Goal: Find specific page/section: Find specific page/section

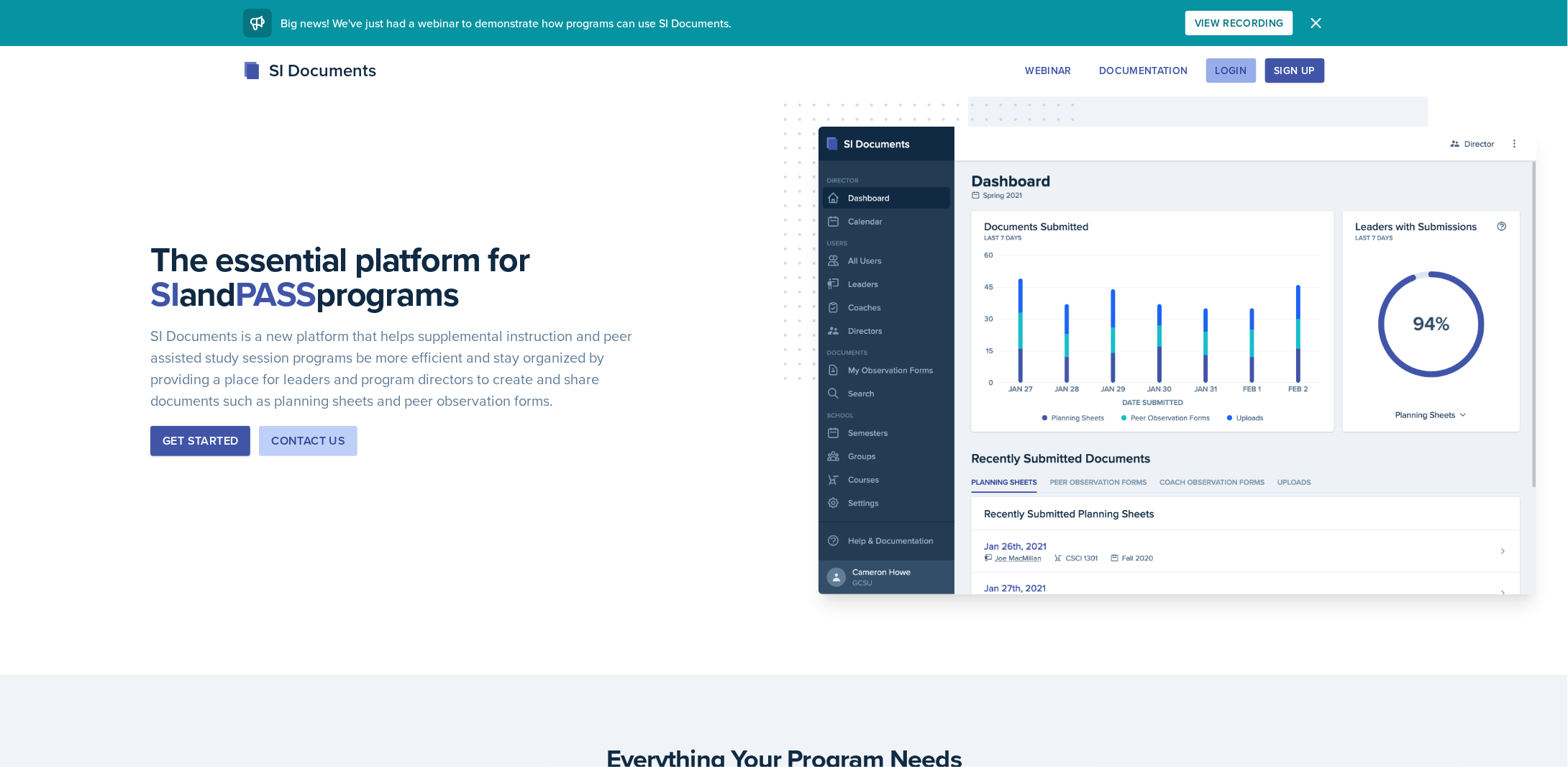
click at [1248, 66] on div "Login" at bounding box center [1232, 71] width 31 height 12
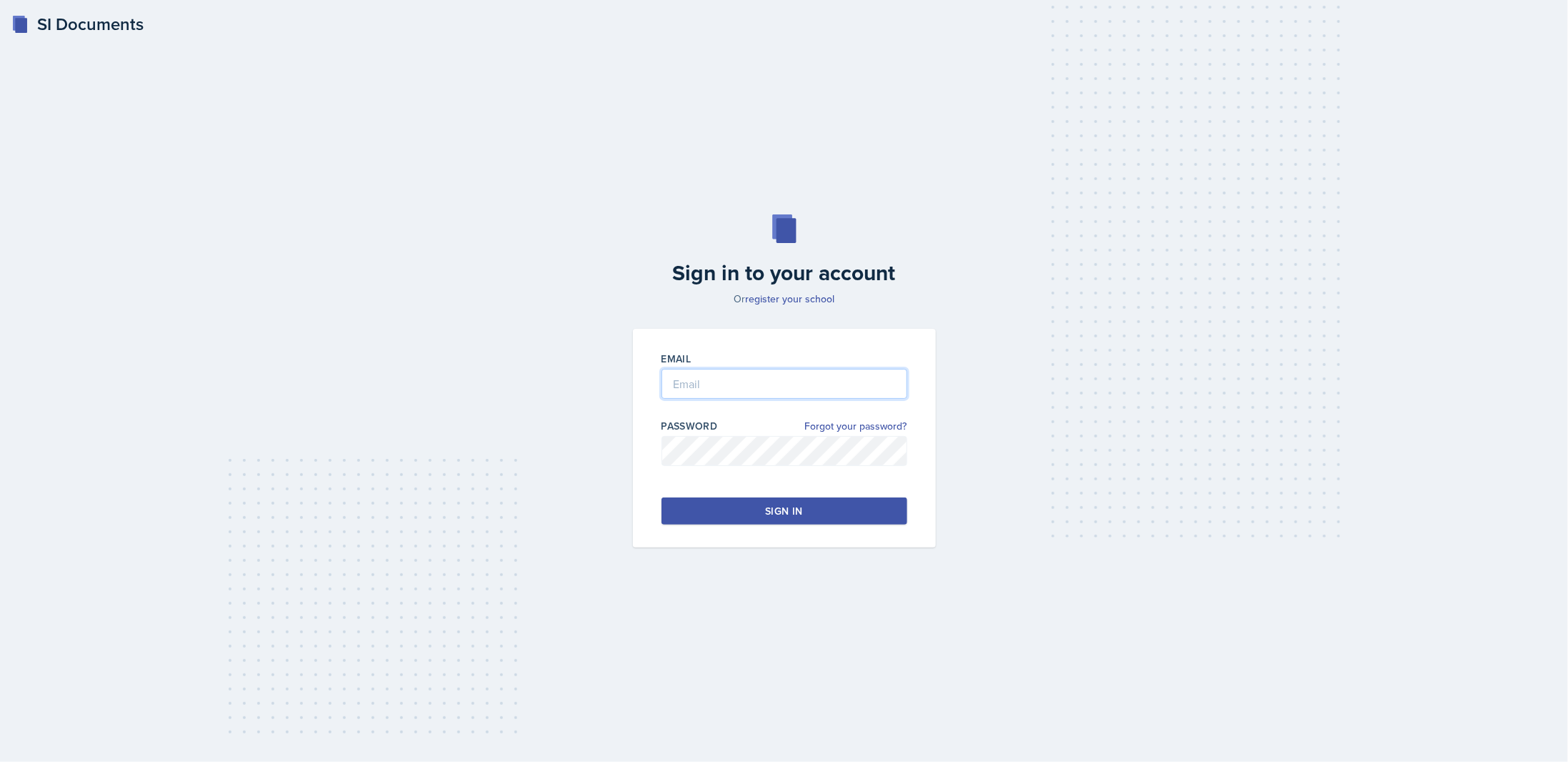
click at [740, 394] on input "email" at bounding box center [785, 384] width 246 height 30
type input "[EMAIL_ADDRESS][DOMAIN_NAME]"
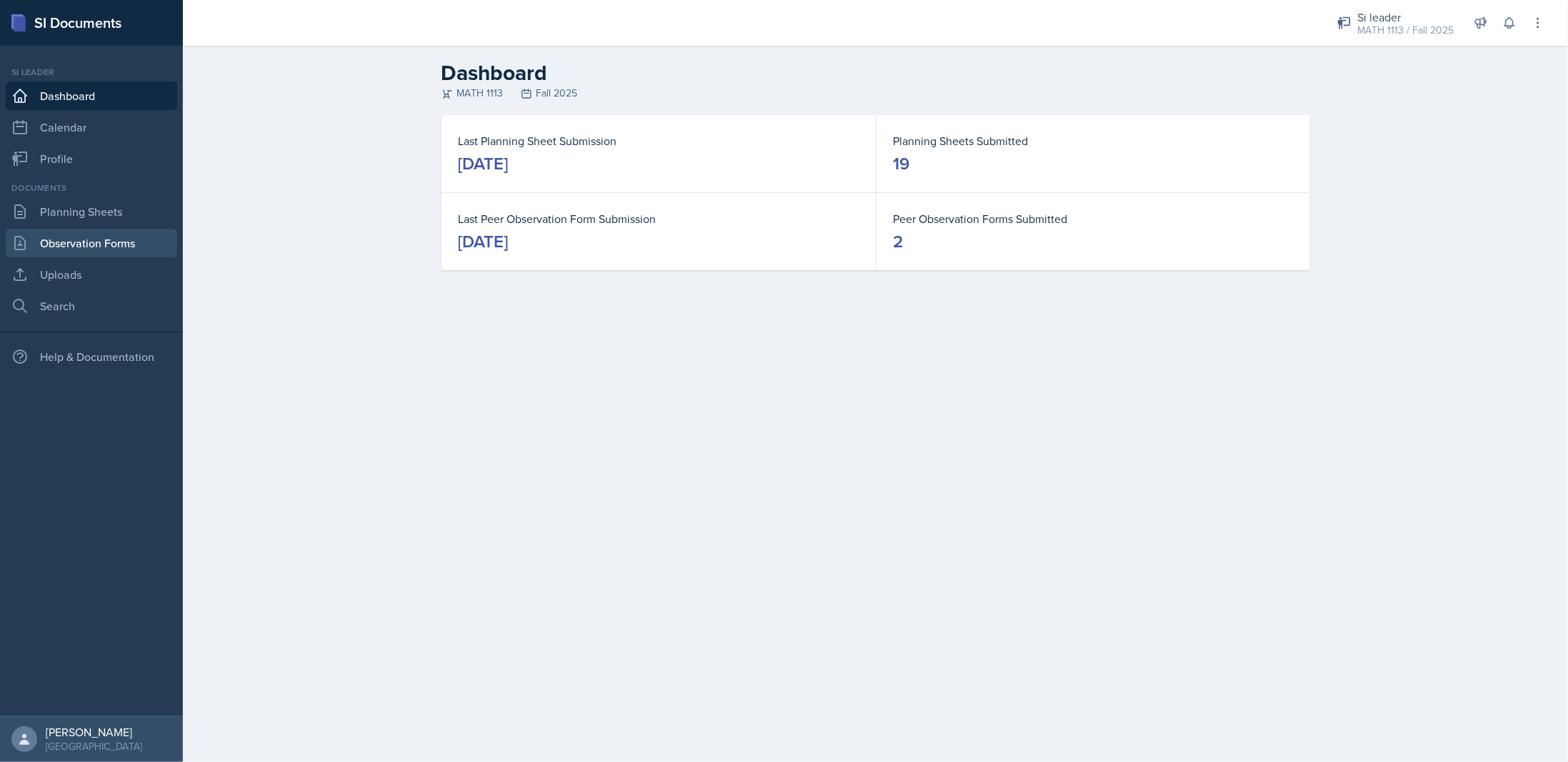
click at [102, 243] on link "Observation Forms" at bounding box center [92, 242] width 172 height 28
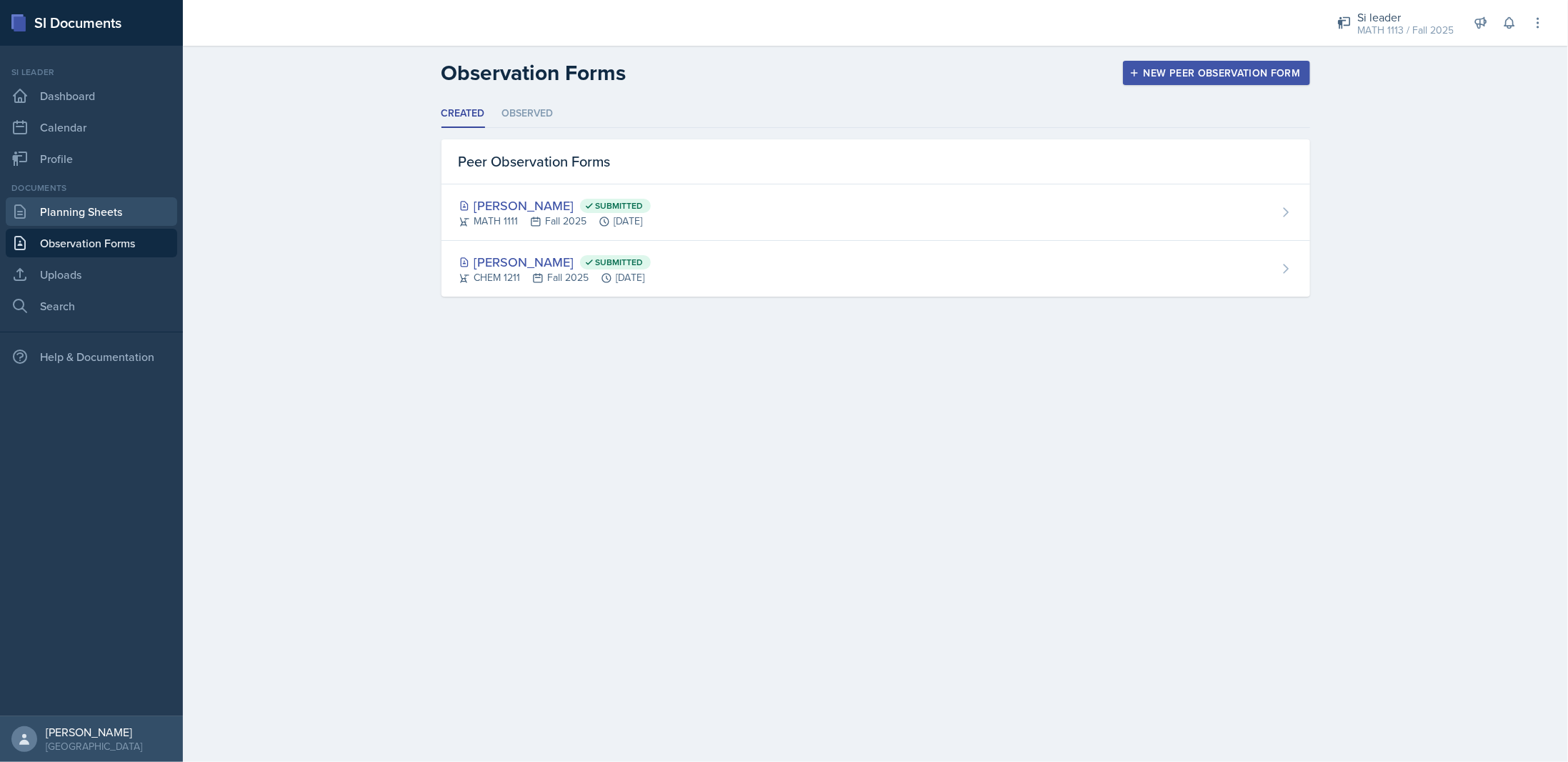
click at [119, 214] on link "Planning Sheets" at bounding box center [92, 211] width 172 height 28
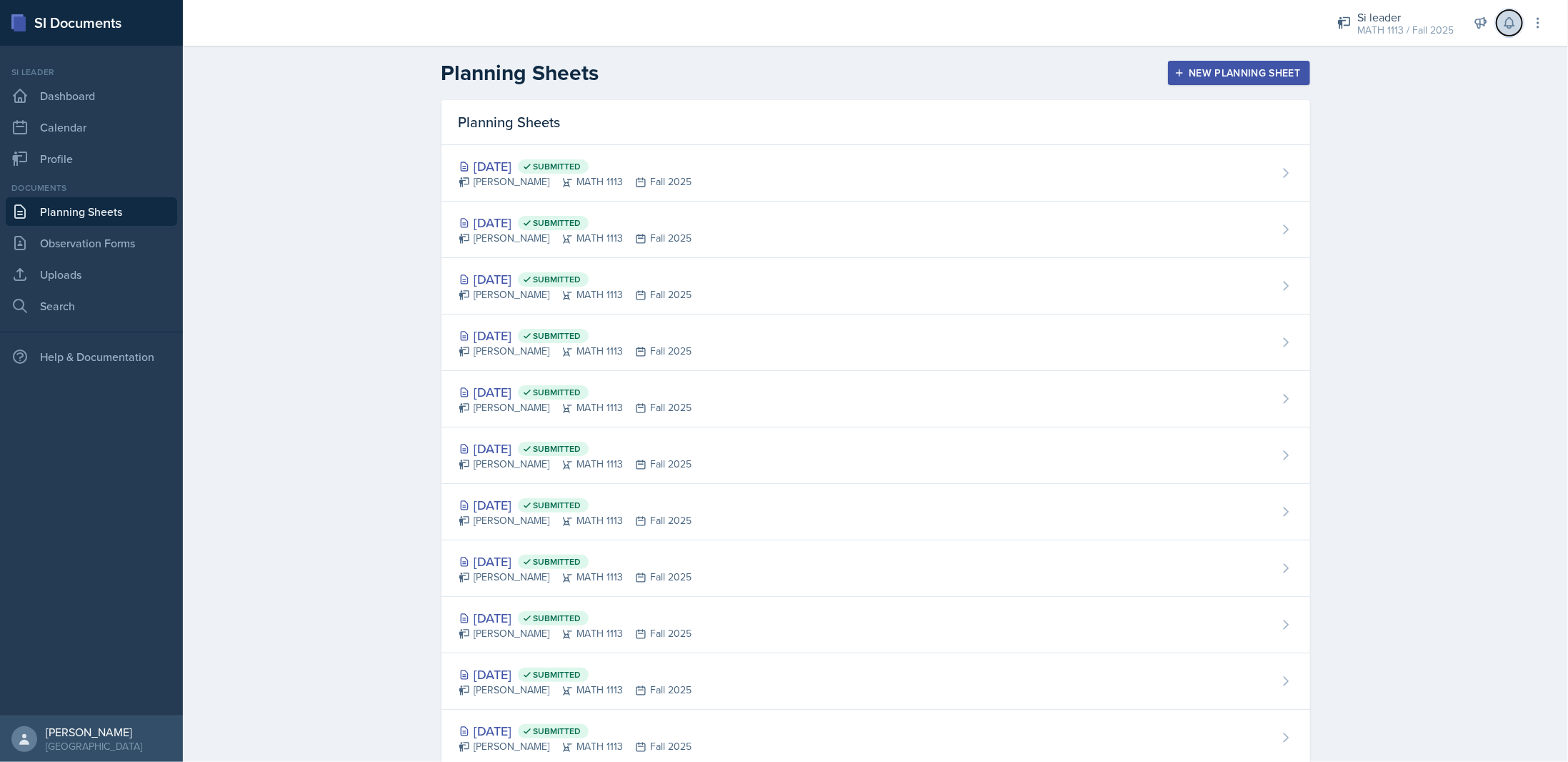
click at [1512, 25] on icon at bounding box center [1509, 22] width 15 height 15
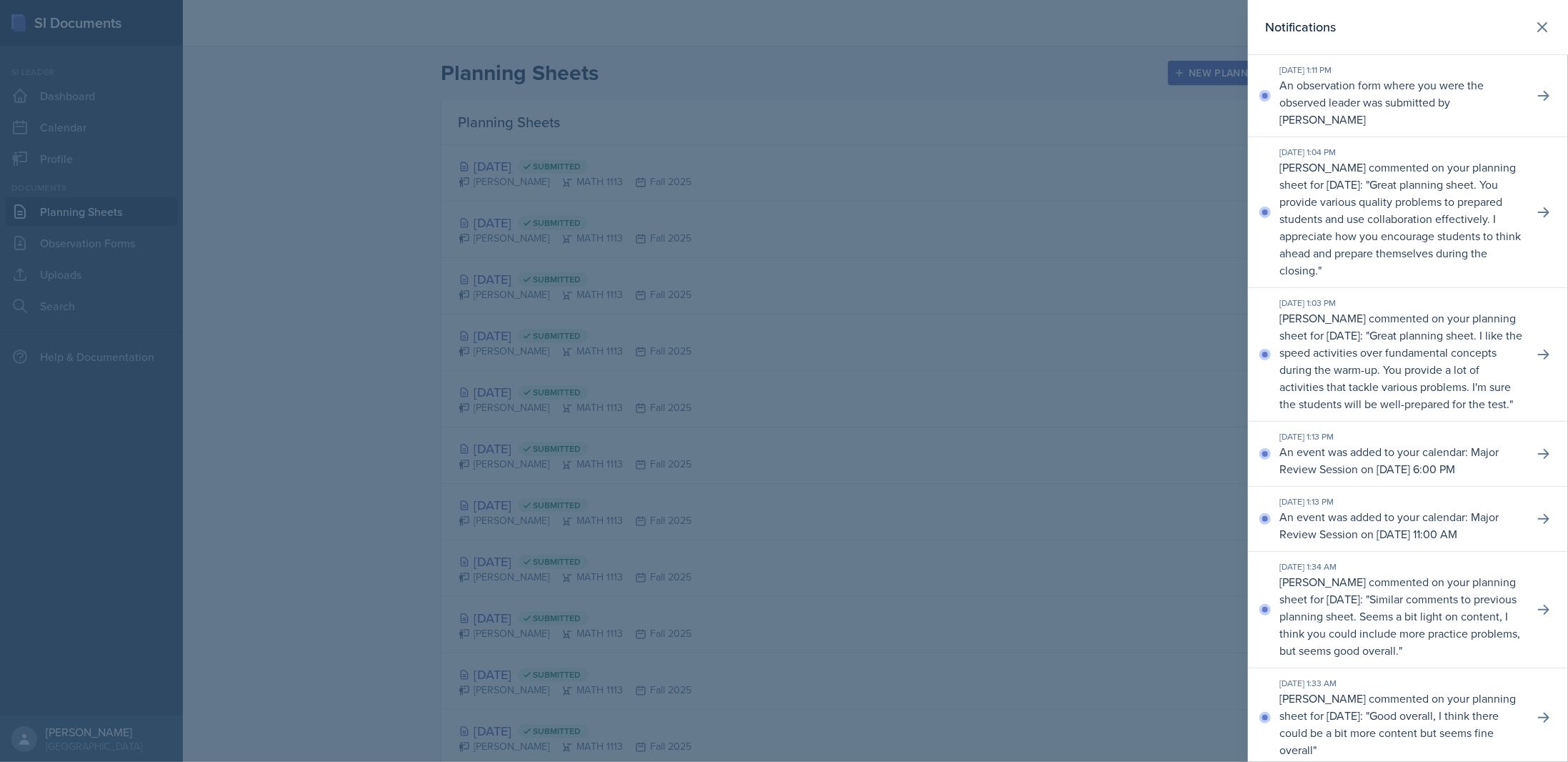
click at [216, 280] on div at bounding box center [784, 381] width 1568 height 762
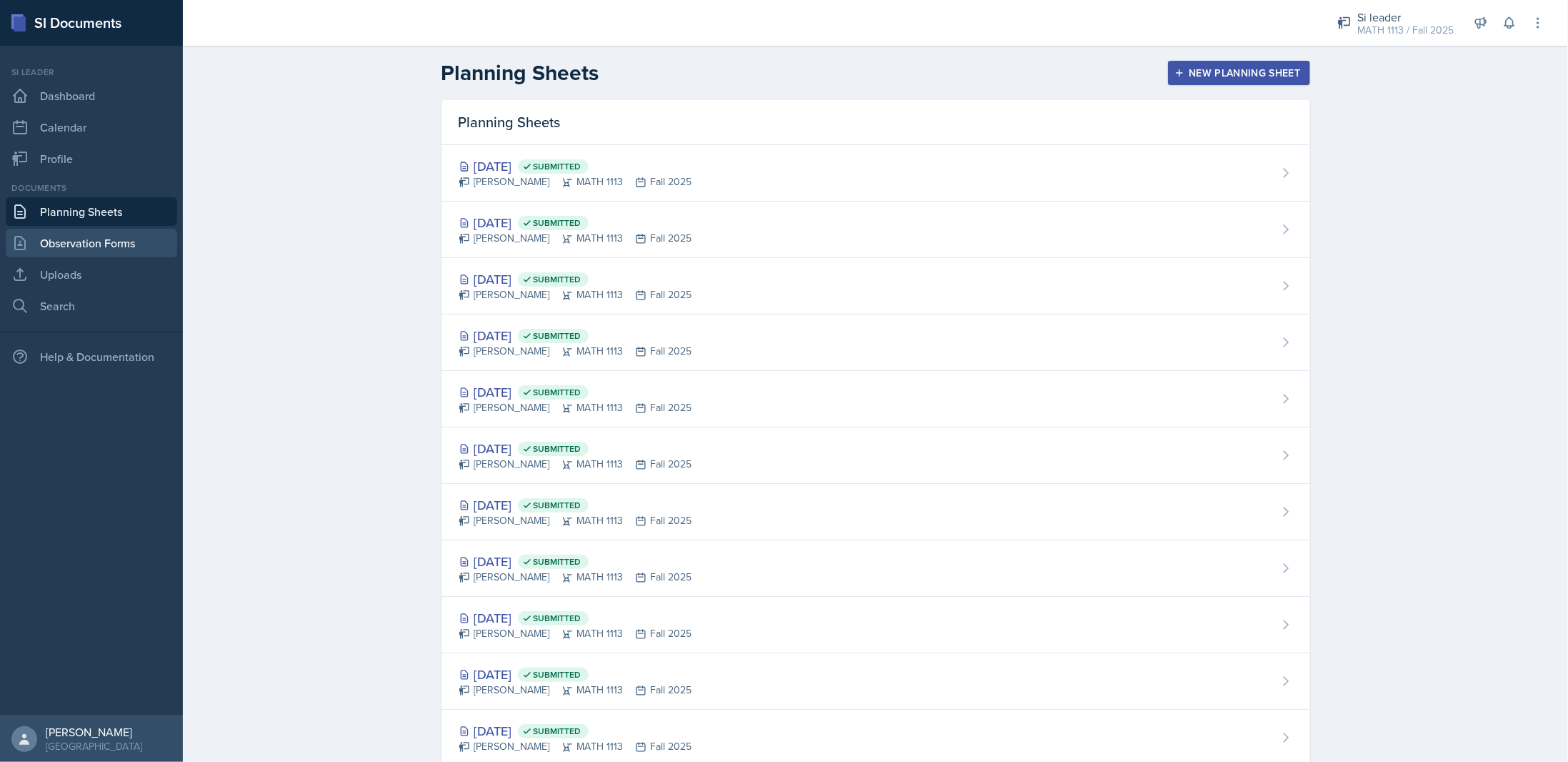
click at [106, 246] on link "Observation Forms" at bounding box center [92, 242] width 172 height 28
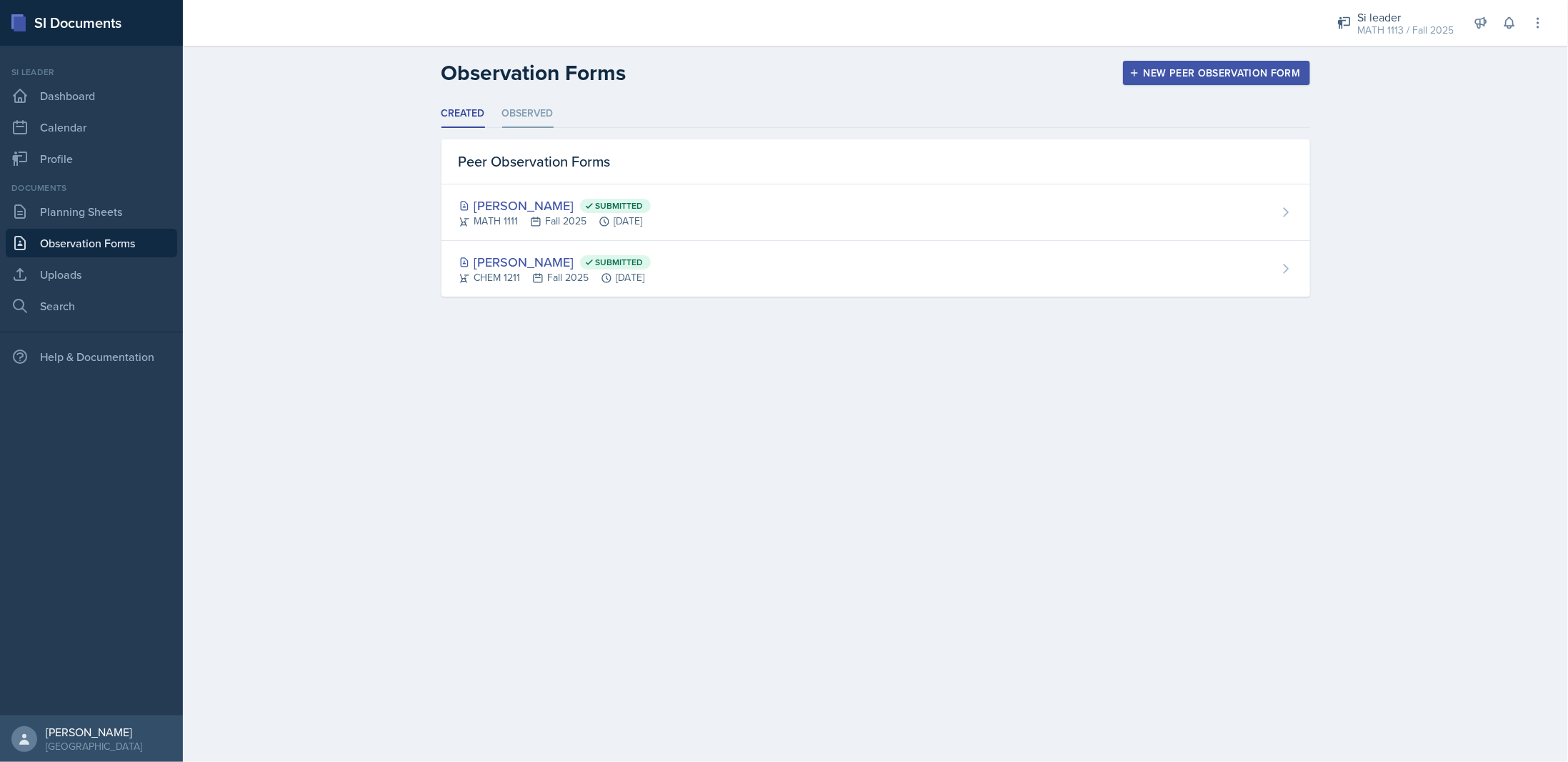
click at [544, 112] on li "Observed" at bounding box center [527, 113] width 52 height 28
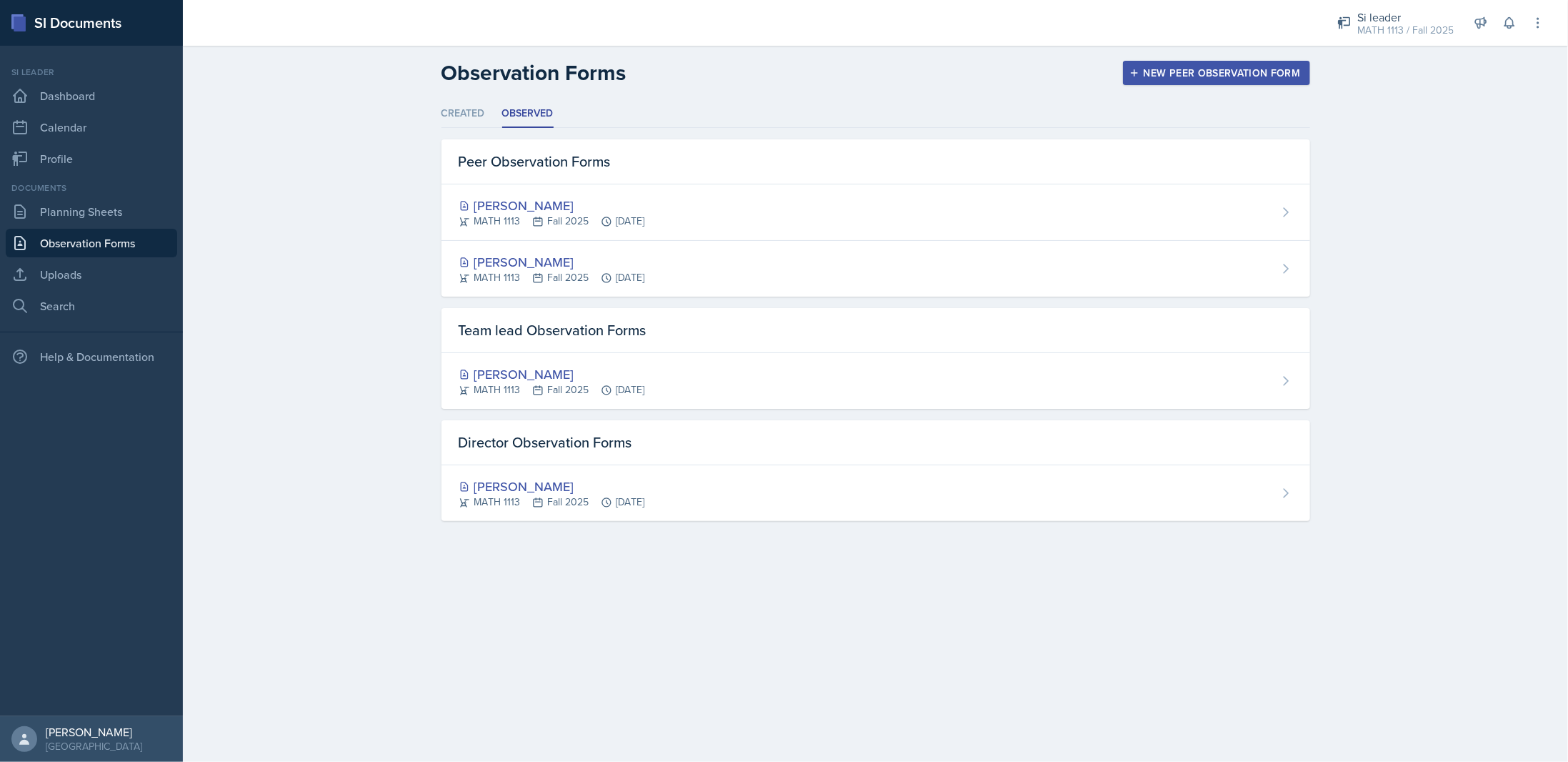
click at [500, 120] on ul "Created Observed" at bounding box center [876, 113] width 869 height 28
click at [475, 112] on li "Created" at bounding box center [463, 113] width 44 height 28
